Goal: Navigation & Orientation: Find specific page/section

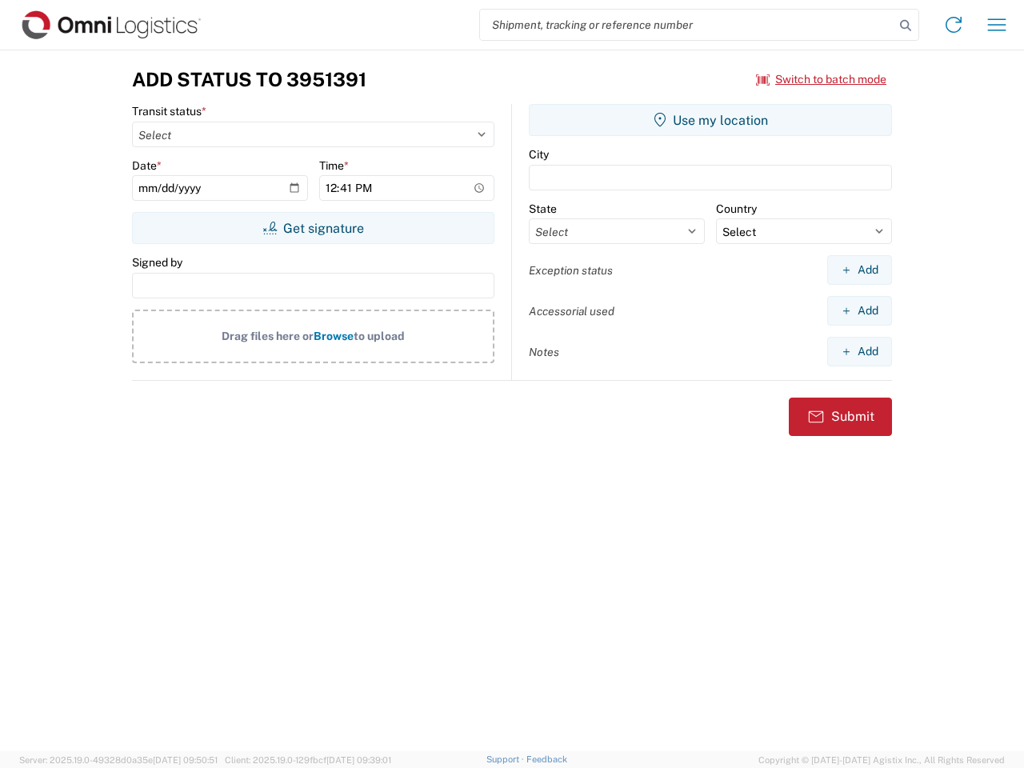
click at [687, 25] on input "search" at bounding box center [687, 25] width 415 height 30
click at [906, 26] on icon at bounding box center [906, 25] width 22 height 22
click at [954, 25] on icon at bounding box center [954, 25] width 26 height 26
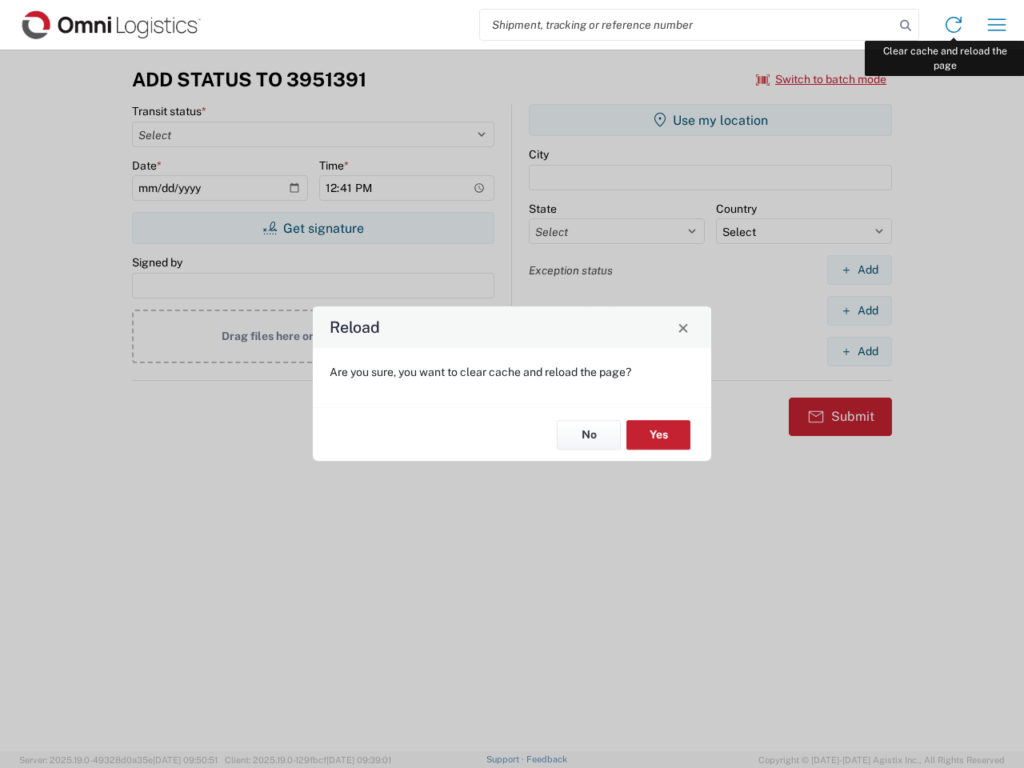
click at [997, 25] on div "Reload Are you sure, you want to clear cache and reload the page? No Yes" at bounding box center [512, 384] width 1024 height 768
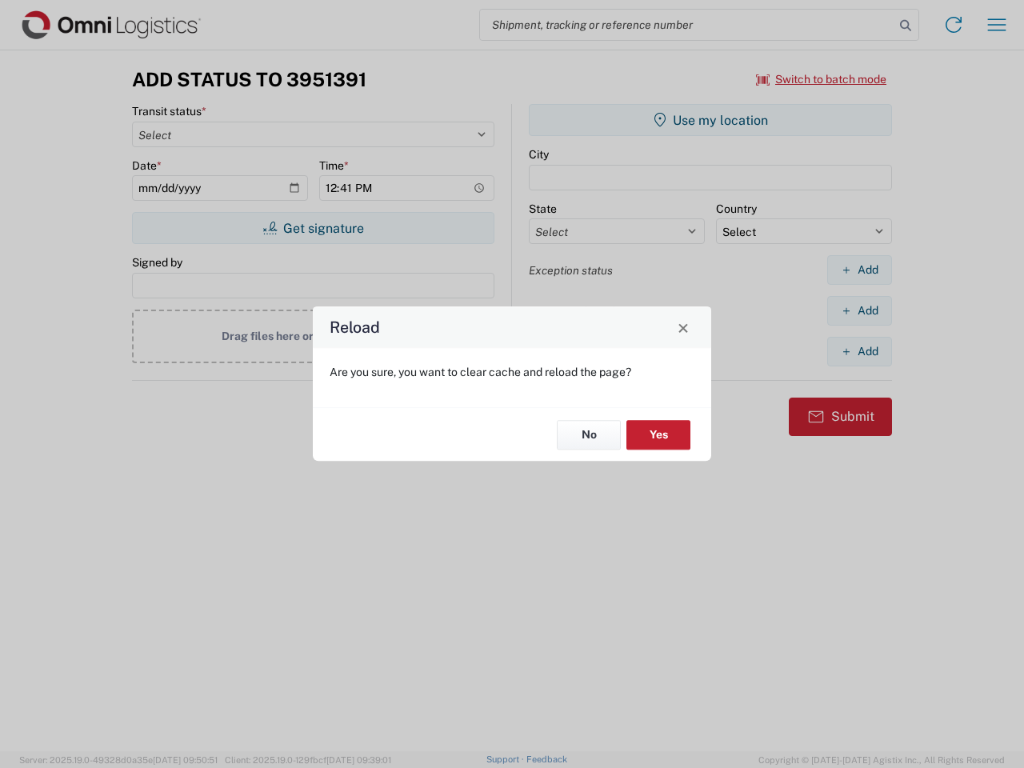
click at [822, 79] on div "Reload Are you sure, you want to clear cache and reload the page? No Yes" at bounding box center [512, 384] width 1024 height 768
click at [313, 228] on div "Reload Are you sure, you want to clear cache and reload the page? No Yes" at bounding box center [512, 384] width 1024 height 768
click at [711, 120] on div "Reload Are you sure, you want to clear cache and reload the page? No Yes" at bounding box center [512, 384] width 1024 height 768
click at [860, 270] on div "Reload Are you sure, you want to clear cache and reload the page? No Yes" at bounding box center [512, 384] width 1024 height 768
click at [860, 311] on div "Reload Are you sure, you want to clear cache and reload the page? No Yes" at bounding box center [512, 384] width 1024 height 768
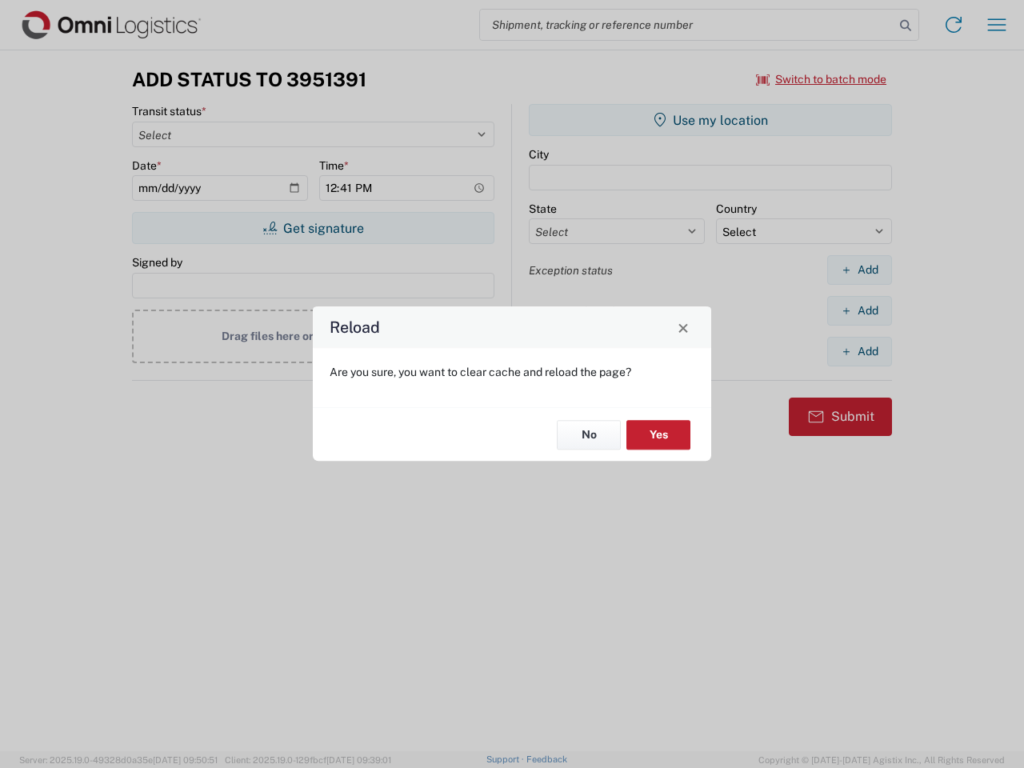
click at [860, 351] on div "Reload Are you sure, you want to clear cache and reload the page? No Yes" at bounding box center [512, 384] width 1024 height 768
